Goal: Task Accomplishment & Management: Use online tool/utility

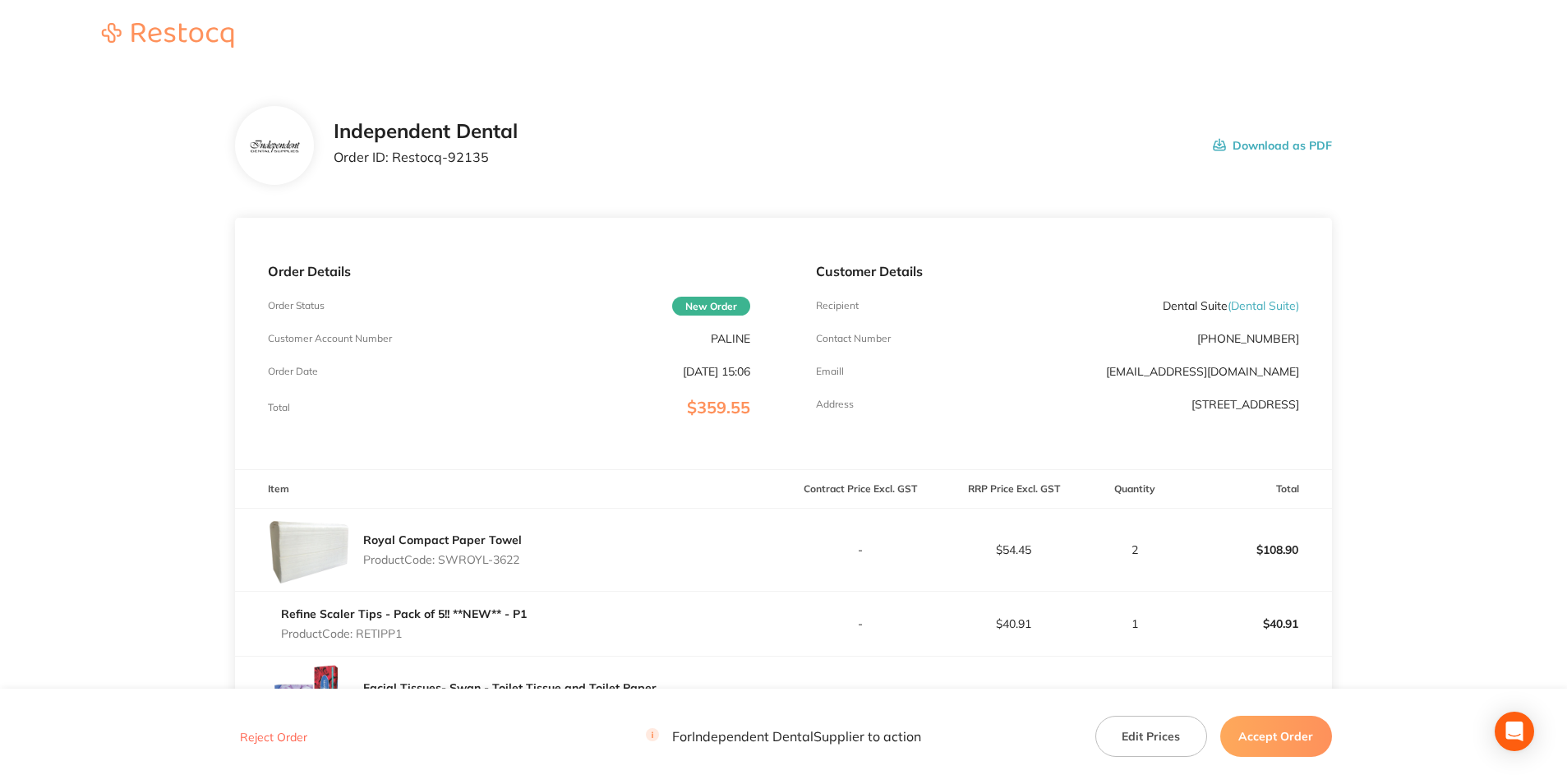
click at [1279, 723] on button "Accept Order" at bounding box center [1277, 736] width 112 height 41
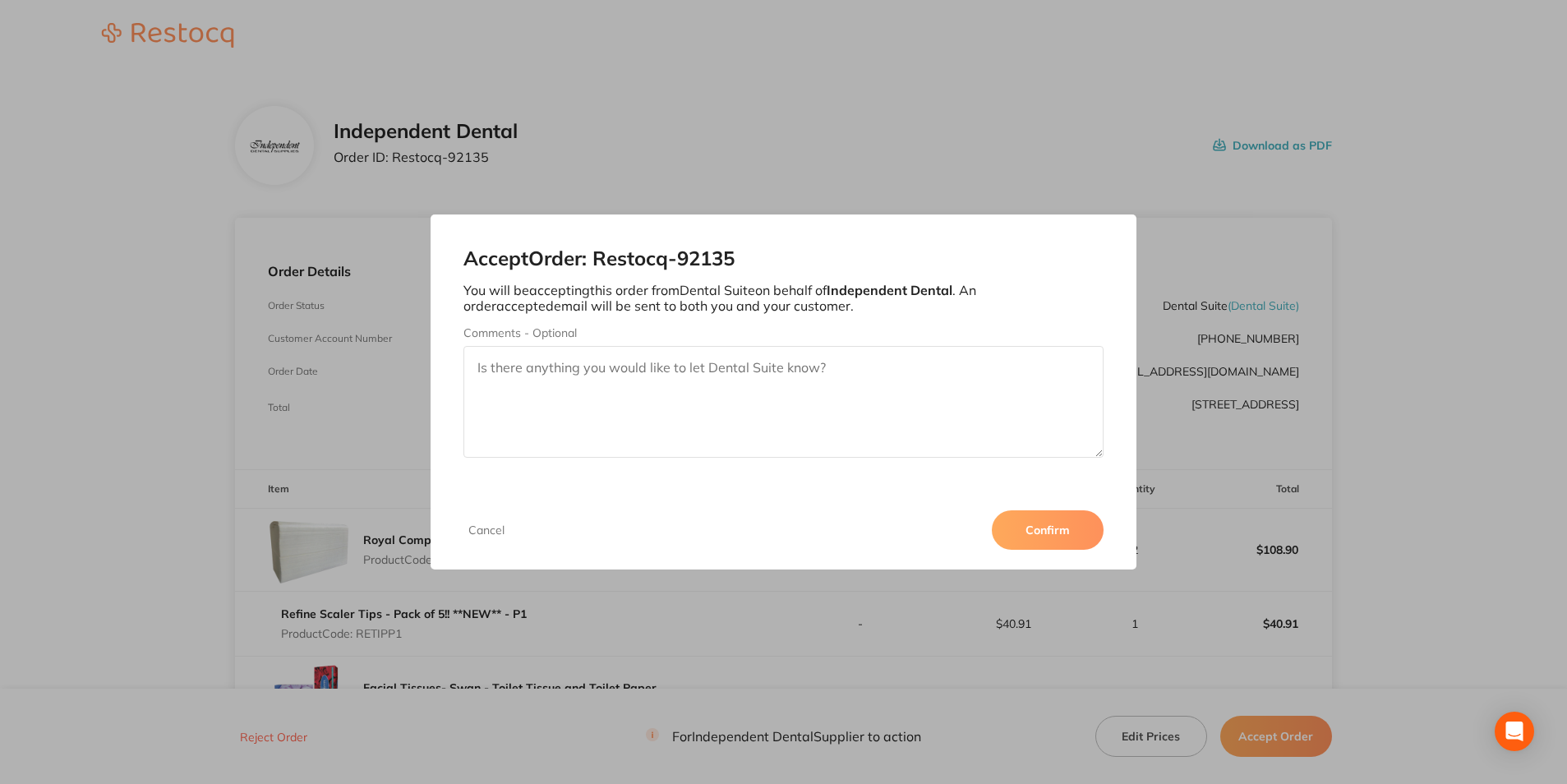
click at [1061, 523] on button "Confirm" at bounding box center [1048, 530] width 112 height 39
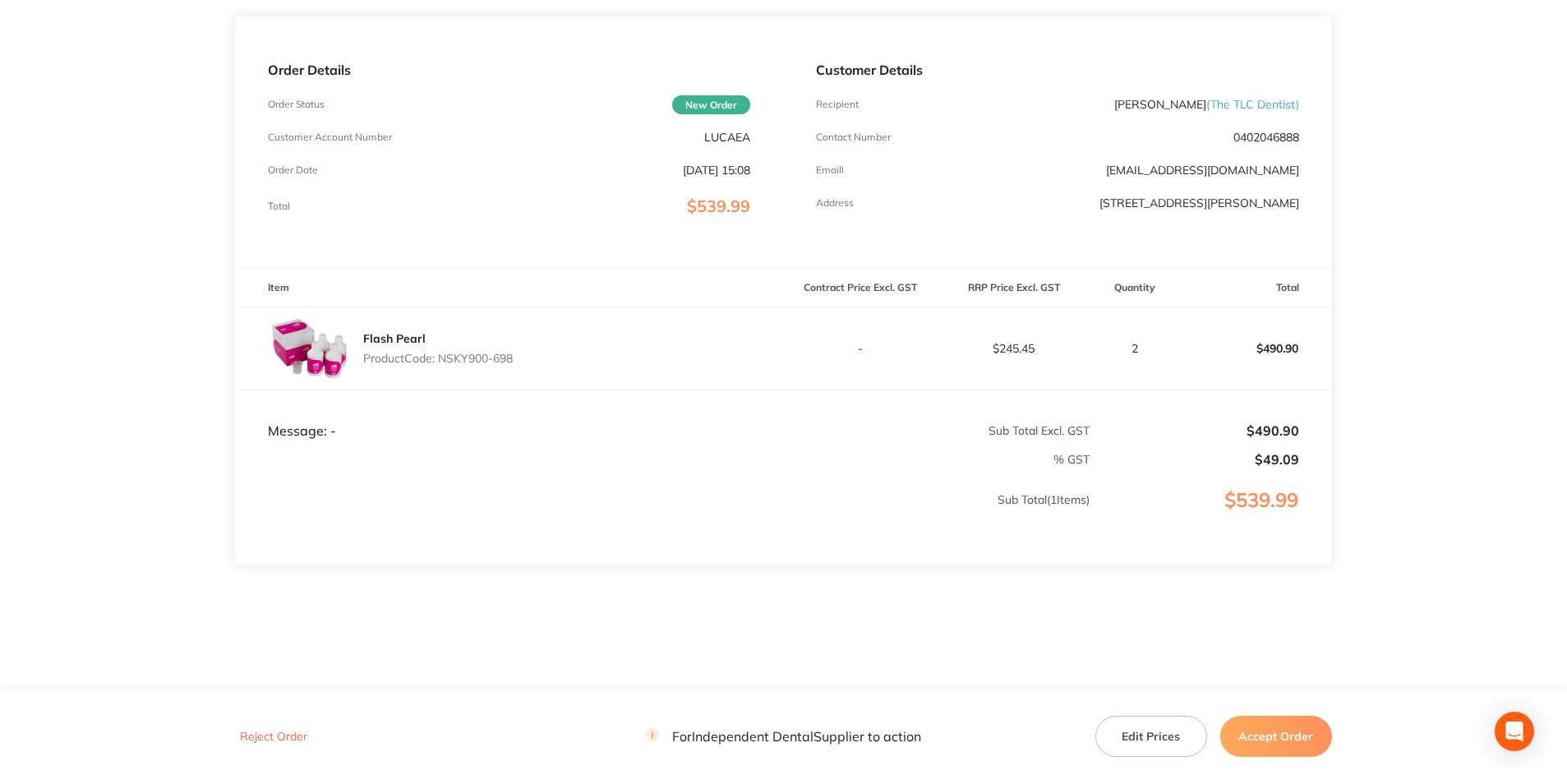
scroll to position [209, 0]
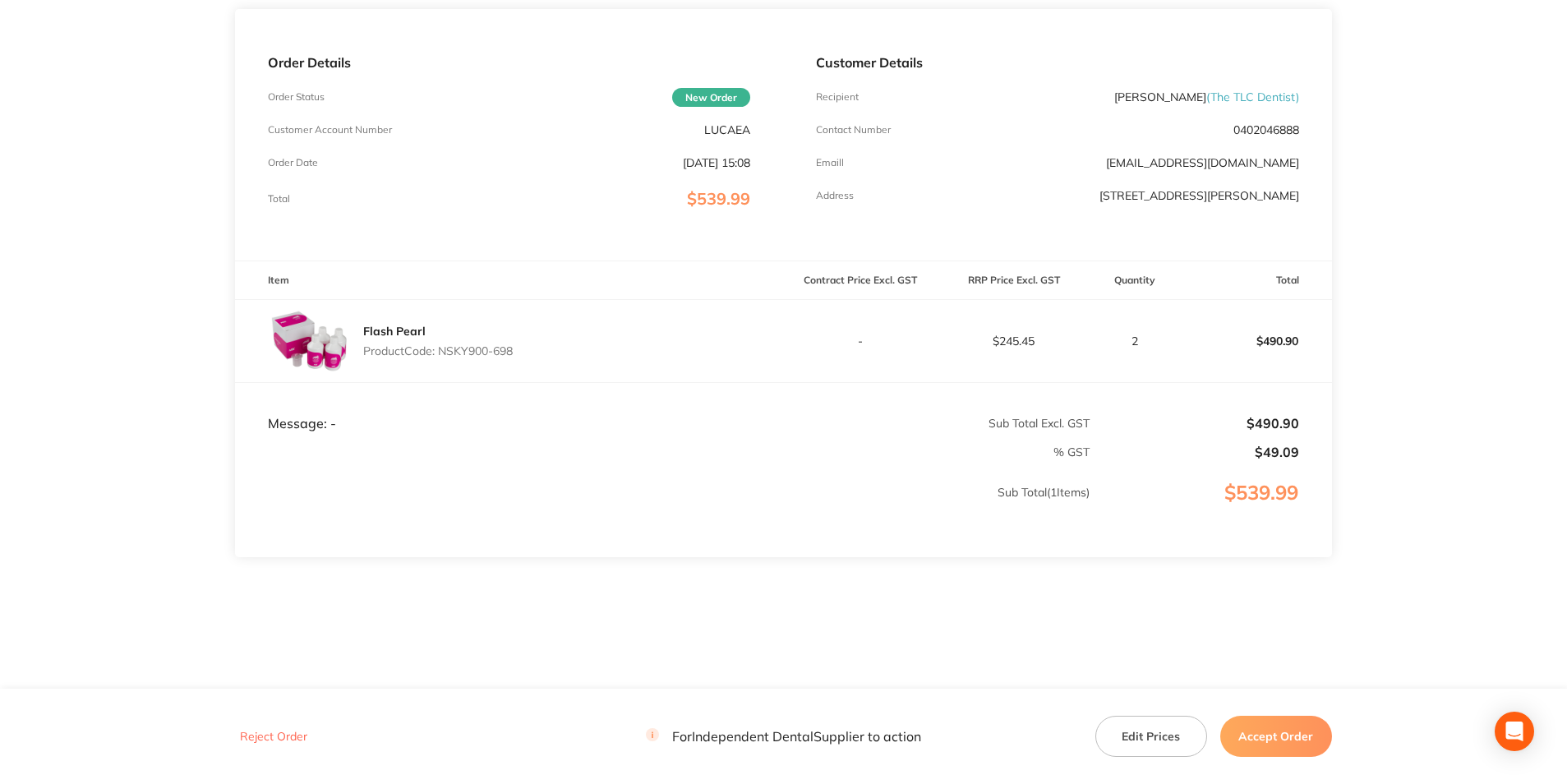
click at [1277, 743] on button "Accept Order" at bounding box center [1277, 736] width 112 height 41
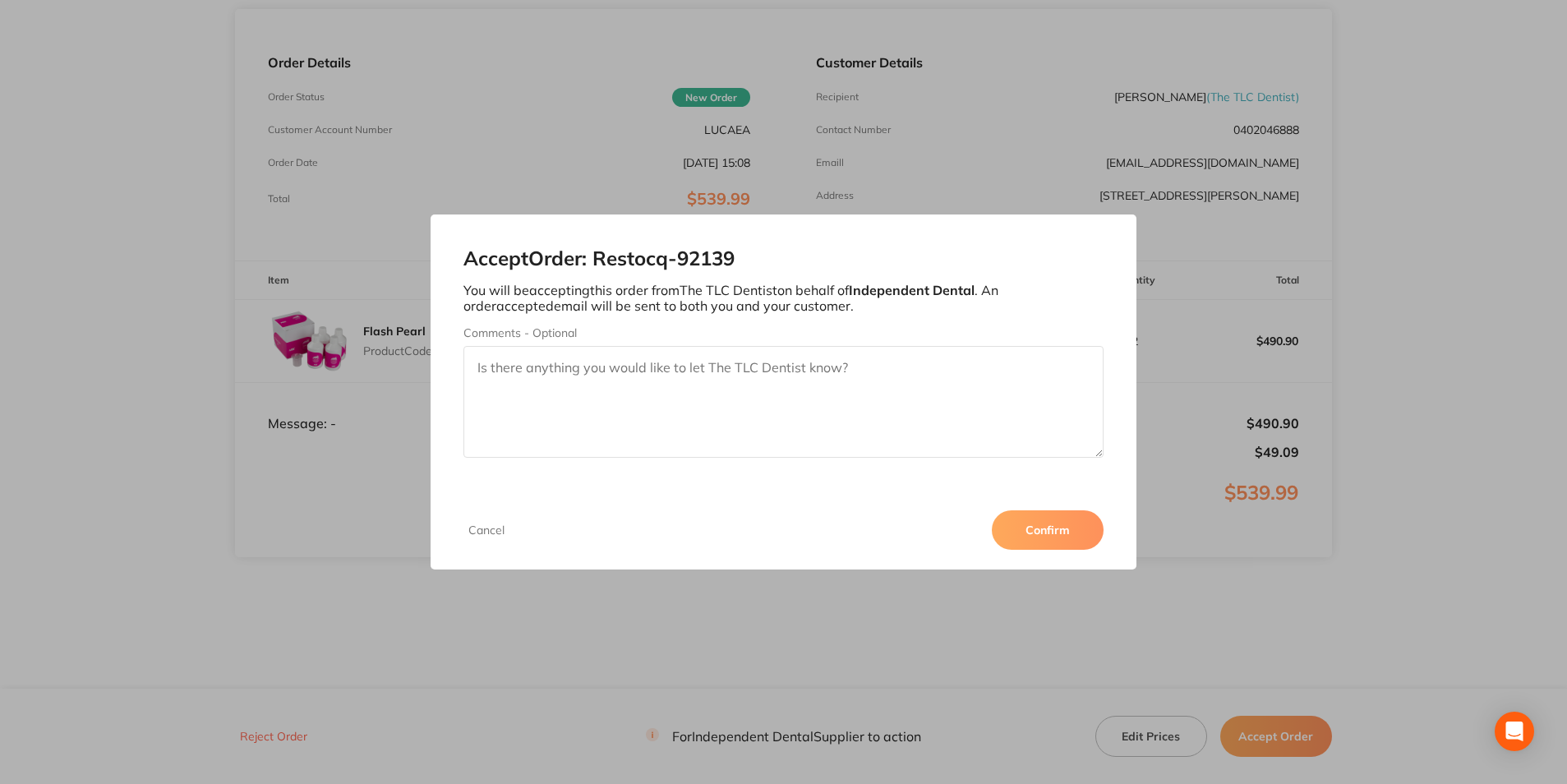
click at [1052, 519] on button "Confirm" at bounding box center [1048, 530] width 112 height 39
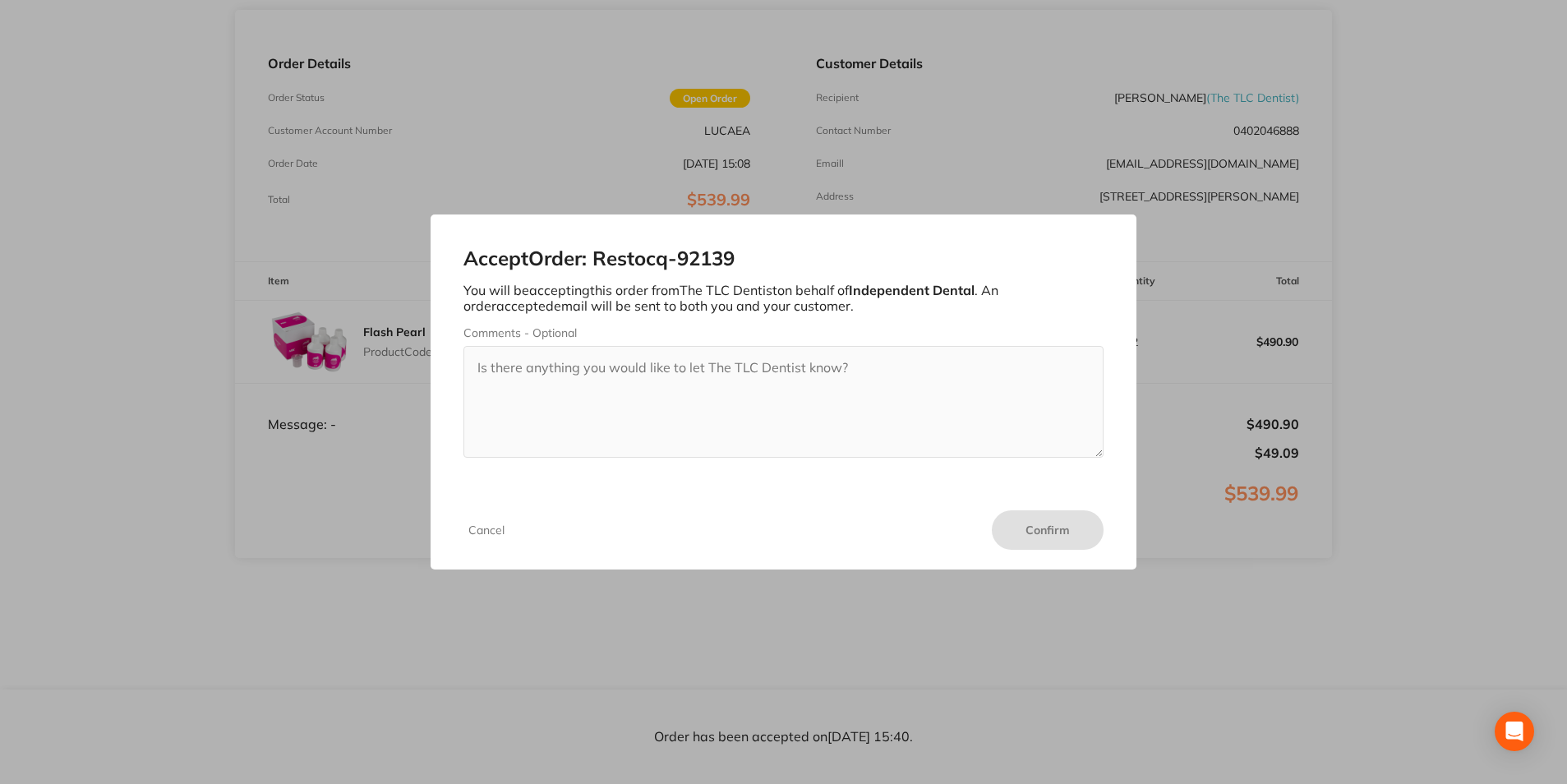
scroll to position [208, 0]
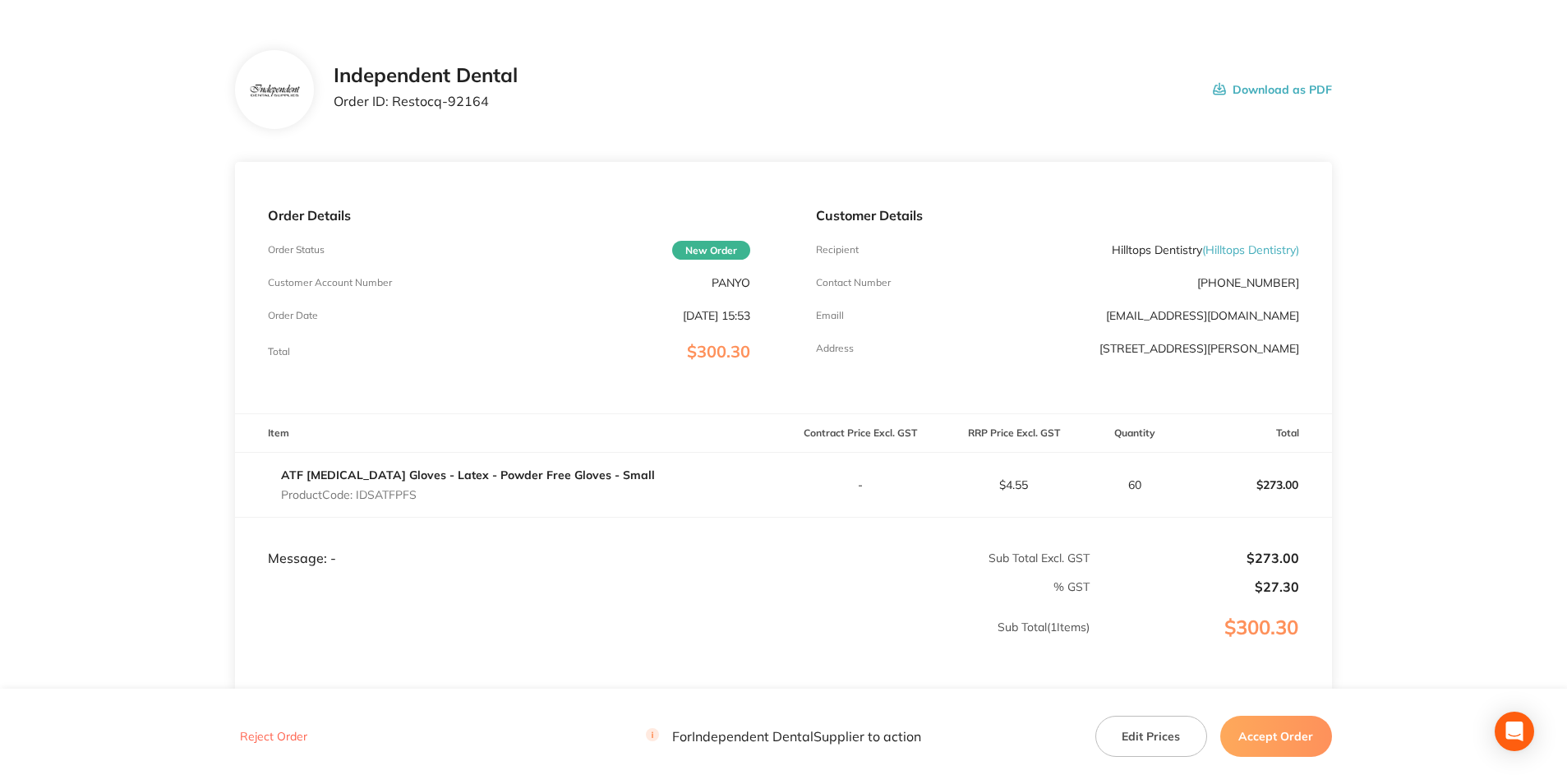
scroll to position [83, 0]
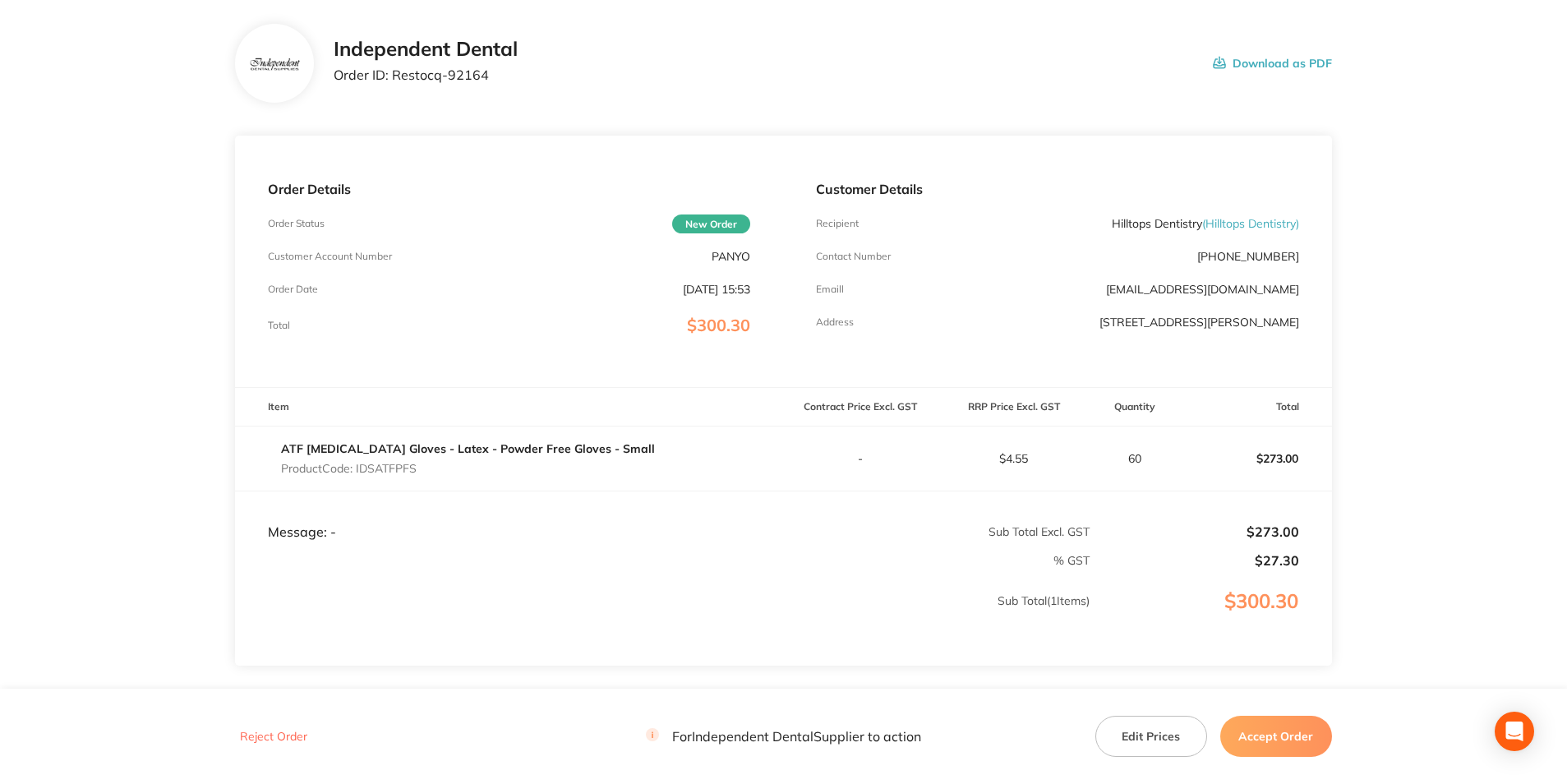
click at [1256, 747] on button "Accept Order" at bounding box center [1277, 736] width 112 height 41
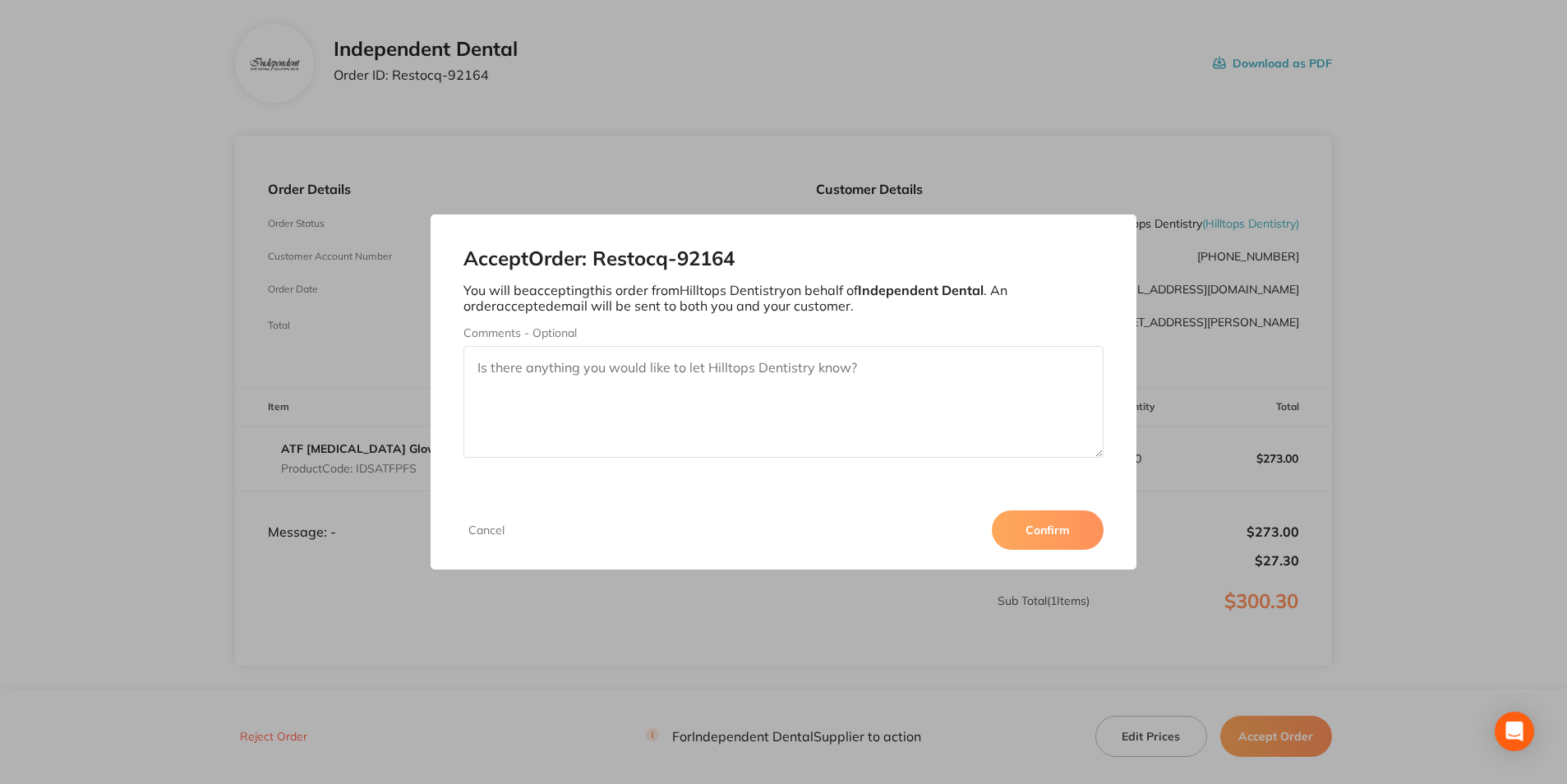
click at [1039, 510] on div "Cancel Confirm" at bounding box center [784, 529] width 705 height 79
click at [1062, 536] on button "Confirm" at bounding box center [1048, 530] width 112 height 39
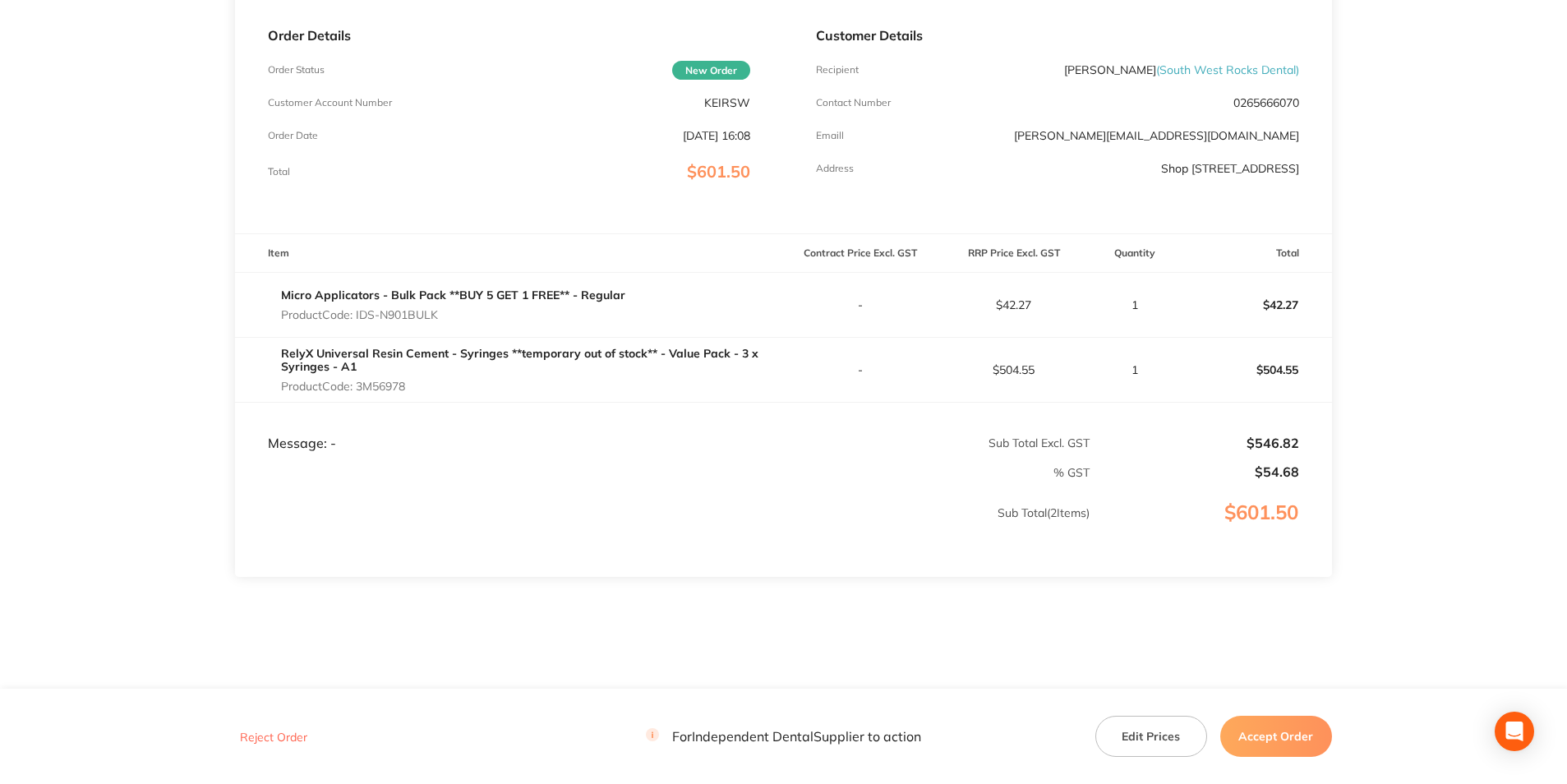
scroll to position [247, 0]
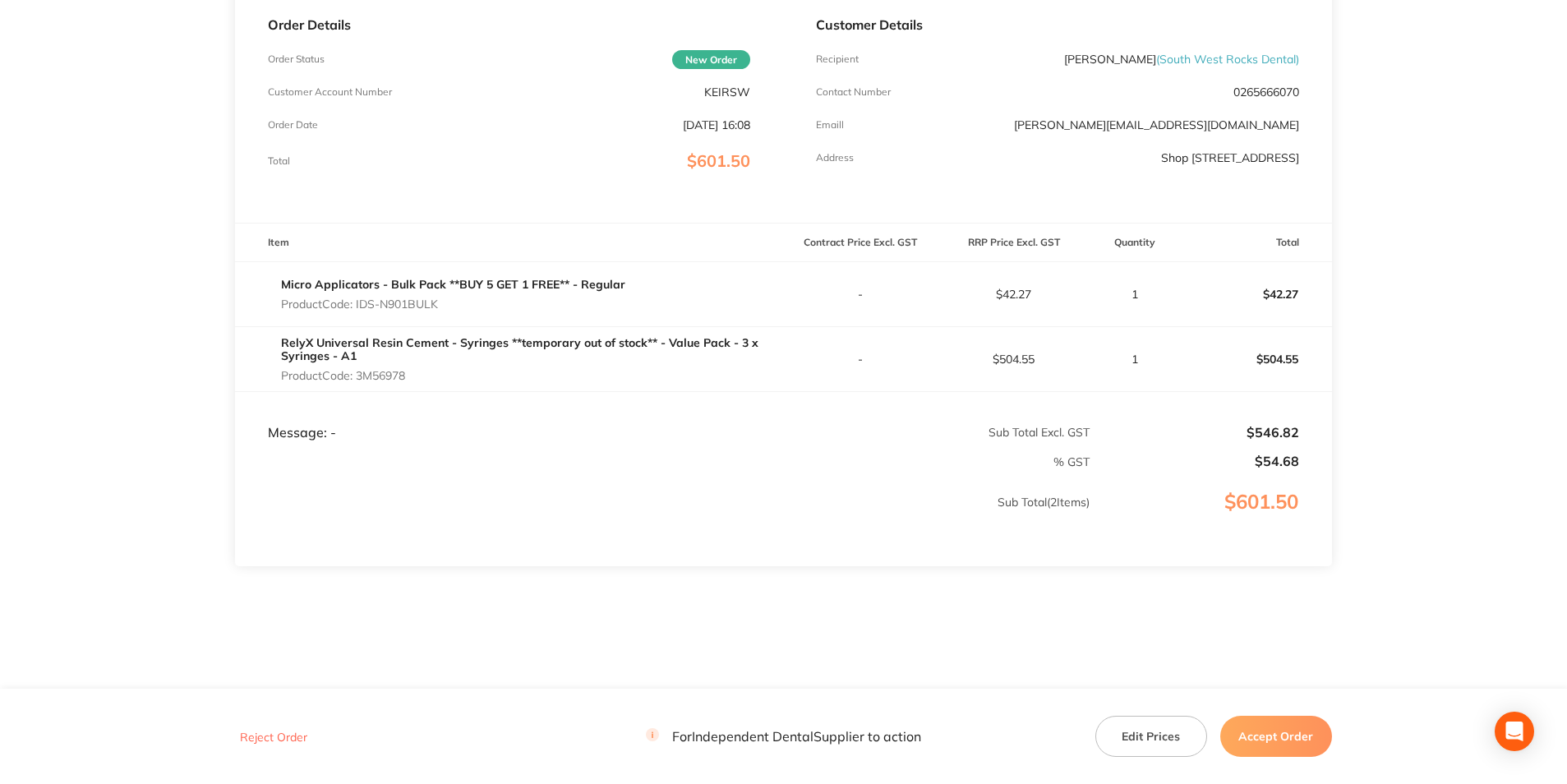
click at [1279, 740] on button "Accept Order" at bounding box center [1277, 736] width 112 height 41
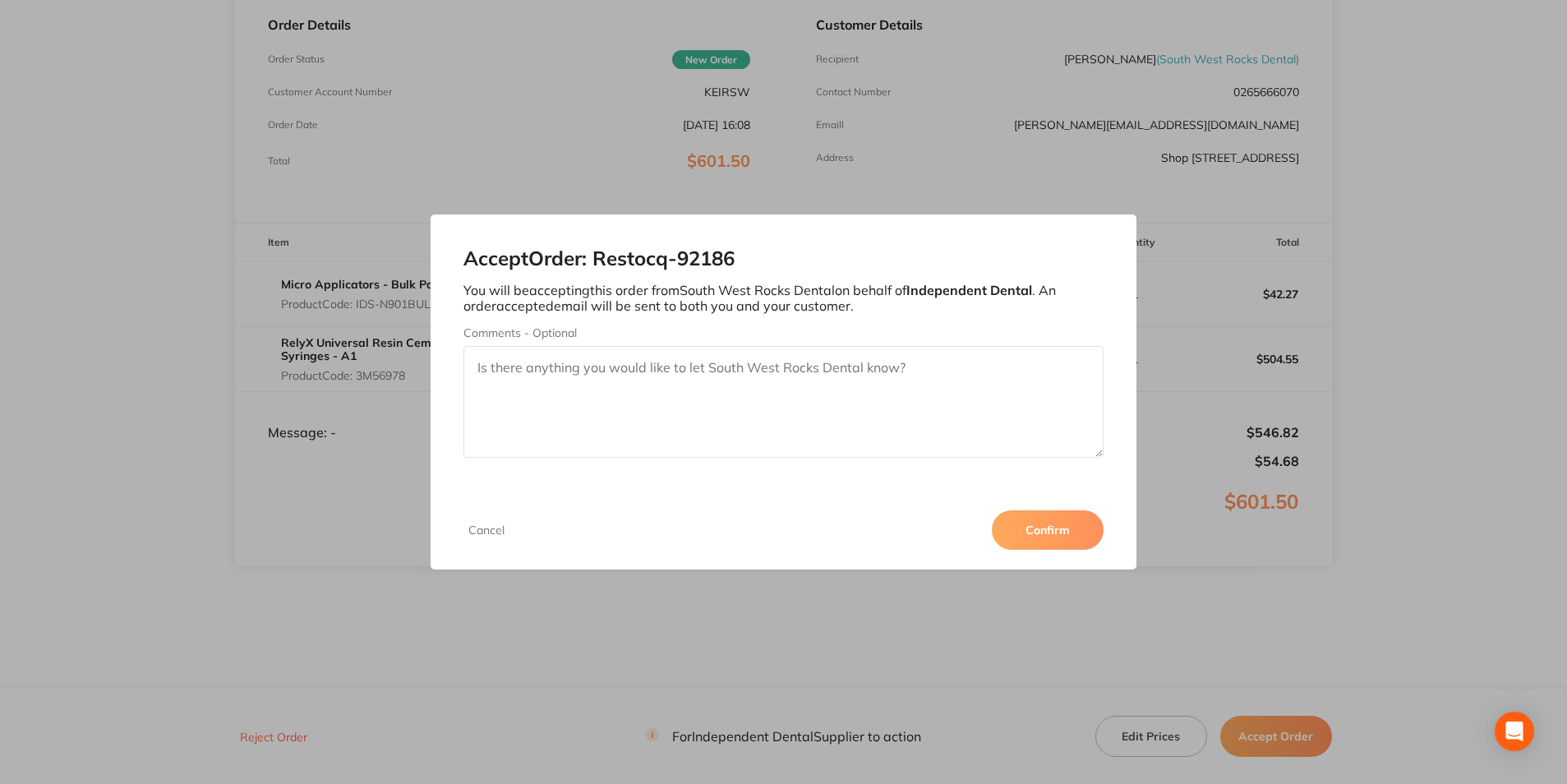
click at [1050, 522] on button "Confirm" at bounding box center [1048, 530] width 112 height 39
